Goal: Task Accomplishment & Management: Use online tool/utility

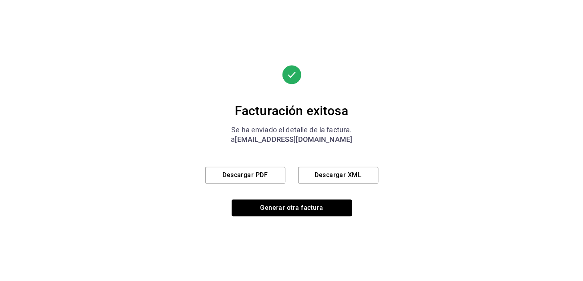
click at [301, 210] on font "Generar otra factura" at bounding box center [291, 208] width 63 height 8
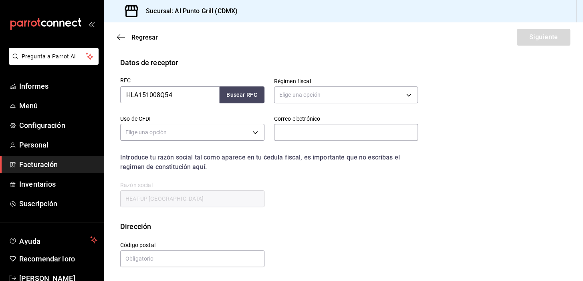
scroll to position [102, 0]
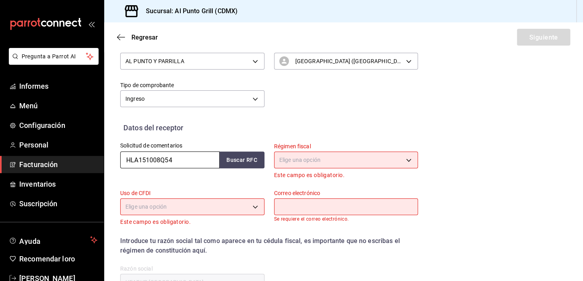
drag, startPoint x: 181, startPoint y: 157, endPoint x: 111, endPoint y: 163, distance: 70.3
click at [111, 163] on div "Solicitud de comentarios HLA151008Q54 Buscar RFC" at bounding box center [187, 156] width 154 height 47
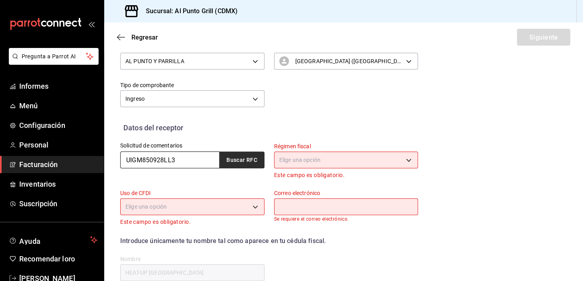
type input "UIGM850928LL3"
click at [244, 158] on font "Buscar RFC" at bounding box center [241, 160] width 31 height 6
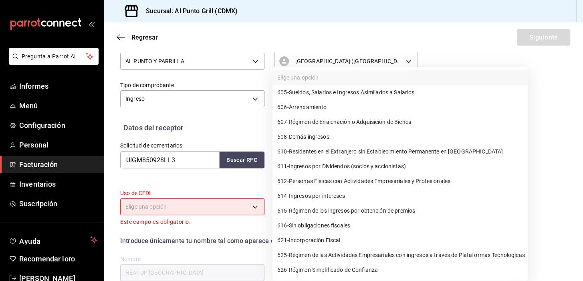
click at [300, 159] on body "Pregunta a Parrot AI Informes Menú Configuración Personal Facturación Inventari…" at bounding box center [291, 140] width 583 height 281
click at [352, 180] on font "Personas Físicas con Actividades Empresariales y Profesionales" at bounding box center [369, 182] width 161 height 6
type input "612"
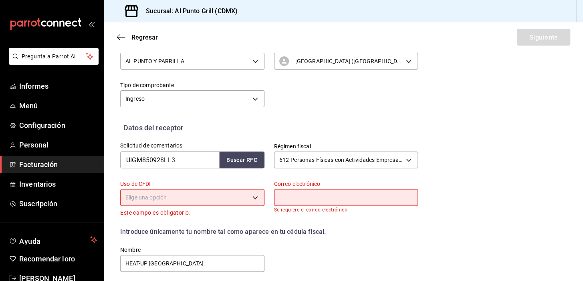
click at [231, 191] on body "Pregunta a Parrot AI Informes Menú Configuración Personal Facturación Inventari…" at bounding box center [291, 140] width 583 height 281
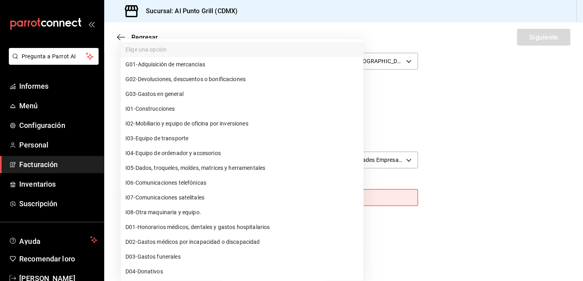
click at [153, 92] on font "Gastos en general" at bounding box center [161, 94] width 46 height 6
type input "G03"
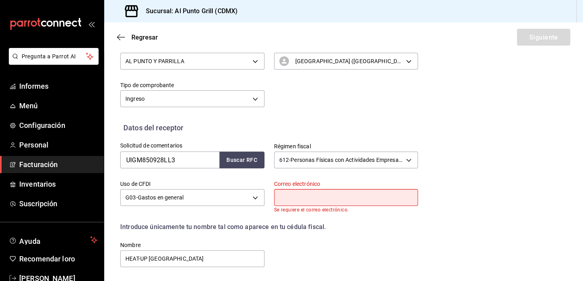
click at [297, 202] on input "text" at bounding box center [346, 197] width 144 height 17
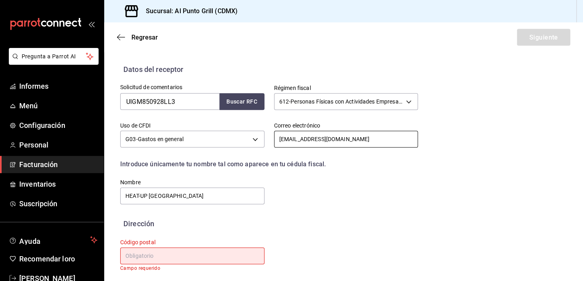
scroll to position [163, 0]
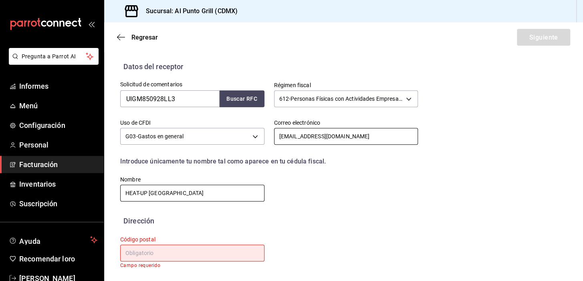
type input "[EMAIL_ADDRESS][DOMAIN_NAME]"
drag, startPoint x: 200, startPoint y: 190, endPoint x: 112, endPoint y: 196, distance: 88.3
click at [112, 196] on div "Nombre HEAT-UP [GEOGRAPHIC_DATA]" at bounding box center [187, 185] width 154 height 36
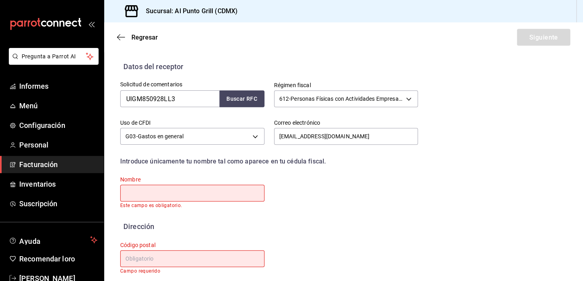
click at [158, 195] on input "text" at bounding box center [192, 193] width 144 height 17
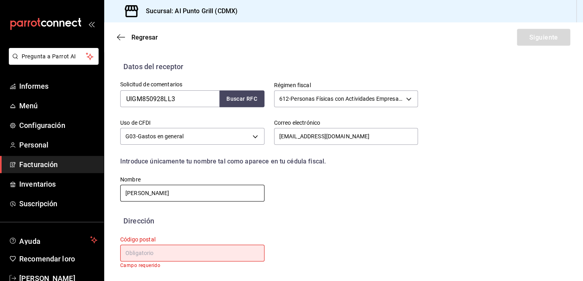
type input "[PERSON_NAME]"
click at [159, 256] on input "text" at bounding box center [192, 253] width 144 height 17
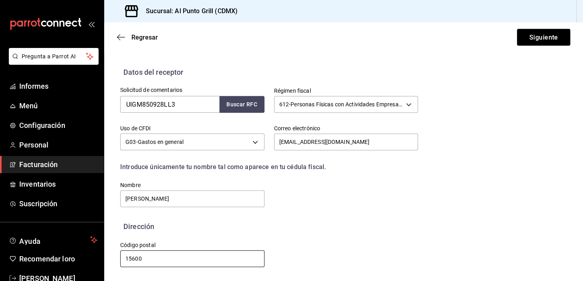
scroll to position [157, 0]
type input "15600"
click at [450, 192] on div "Solicitud de comentarios UIGM850928LL3 Buscar RFC Régimen fiscal 612 - Personas…" at bounding box center [343, 150] width 446 height 144
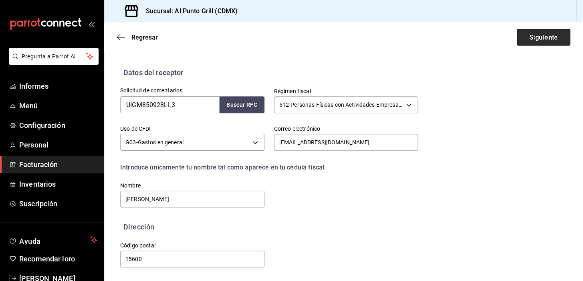
click at [528, 40] on font "Siguiente" at bounding box center [542, 37] width 29 height 8
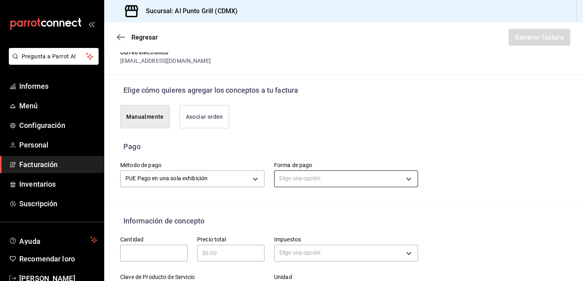
click at [332, 176] on body "Pregunta a Parrot AI Informes Menú Configuración Personal Facturación Inventari…" at bounding box center [291, 140] width 583 height 281
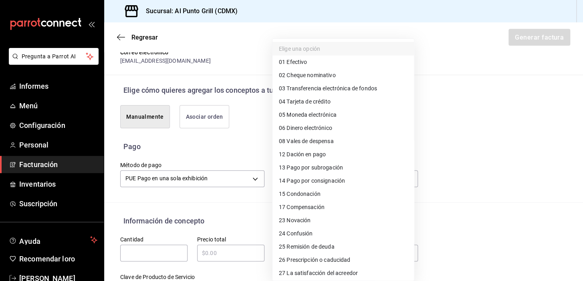
click at [304, 98] on span "04 Tarjeta de crédito" at bounding box center [305, 102] width 52 height 8
type input "04"
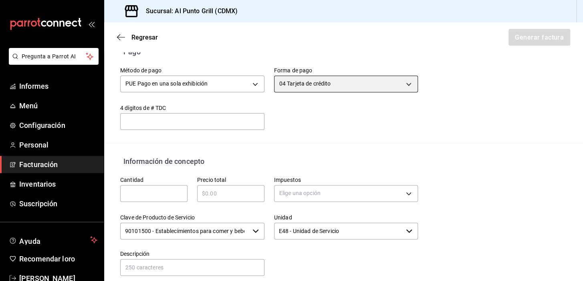
scroll to position [266, 0]
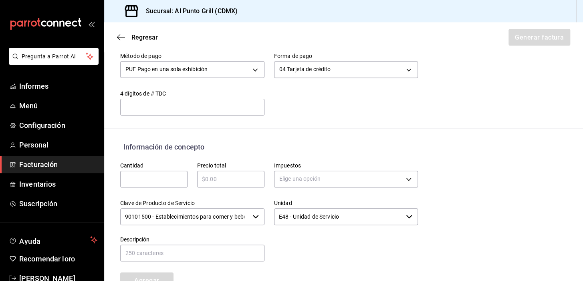
click at [149, 184] on div "​" at bounding box center [153, 179] width 67 height 17
type input "1"
click at [212, 175] on input "text" at bounding box center [230, 180] width 67 height 10
type input "$1016.00"
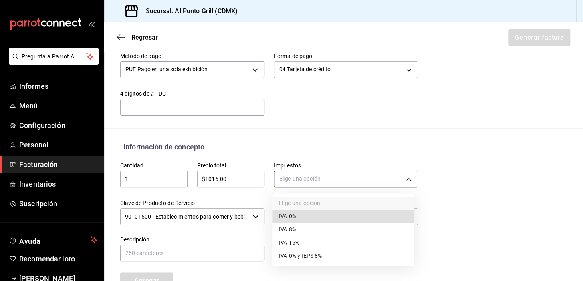
click at [295, 181] on body "Pregunta a Parrot AI Informes Menú Configuración Personal Facturación Inventari…" at bounding box center [291, 140] width 583 height 281
click at [292, 244] on font "IVA 16%" at bounding box center [289, 243] width 20 height 6
type input "IVA_16"
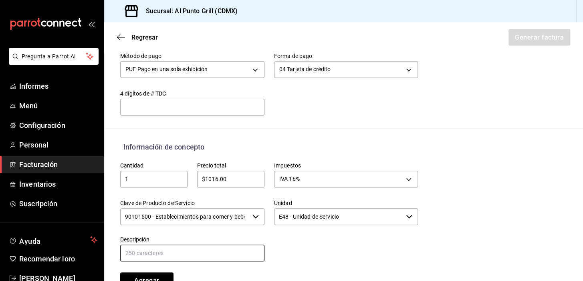
click at [165, 254] on input "text" at bounding box center [192, 253] width 144 height 17
type input "CONSUMO DE ALIMENTOS Y BEBIDAS"
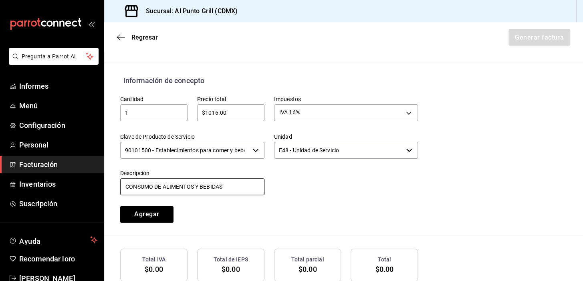
scroll to position [339, 0]
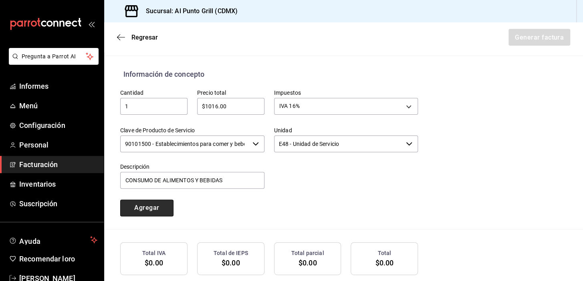
click at [133, 207] on button "Agregar" at bounding box center [146, 208] width 53 height 17
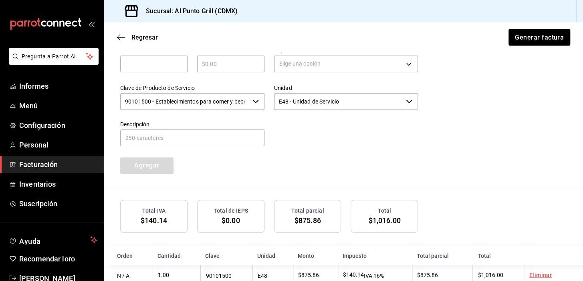
scroll to position [402, 0]
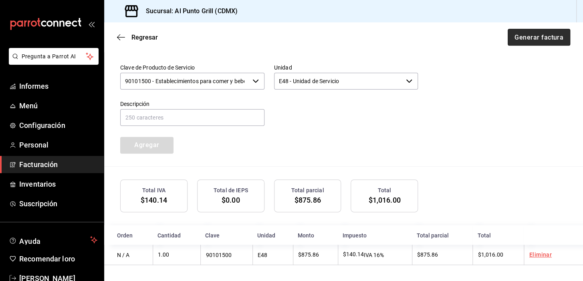
click at [534, 39] on font "Generar factura" at bounding box center [538, 37] width 49 height 8
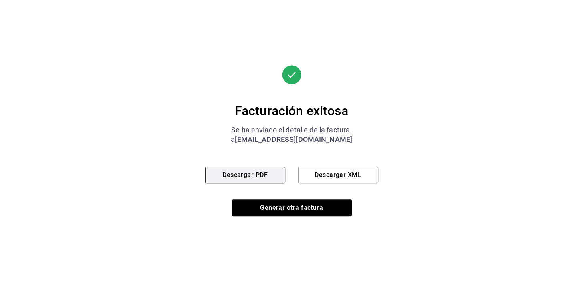
click at [270, 173] on button "Descargar PDF" at bounding box center [245, 175] width 80 height 17
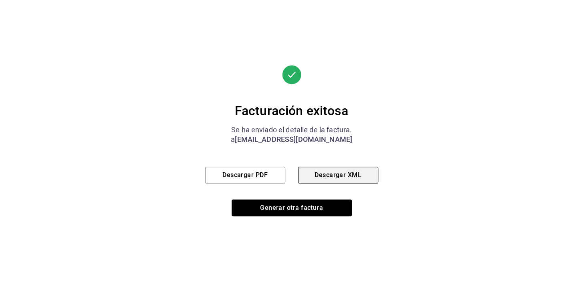
click at [304, 176] on button "Descargar XML" at bounding box center [338, 175] width 80 height 17
